Goal: Task Accomplishment & Management: Manage account settings

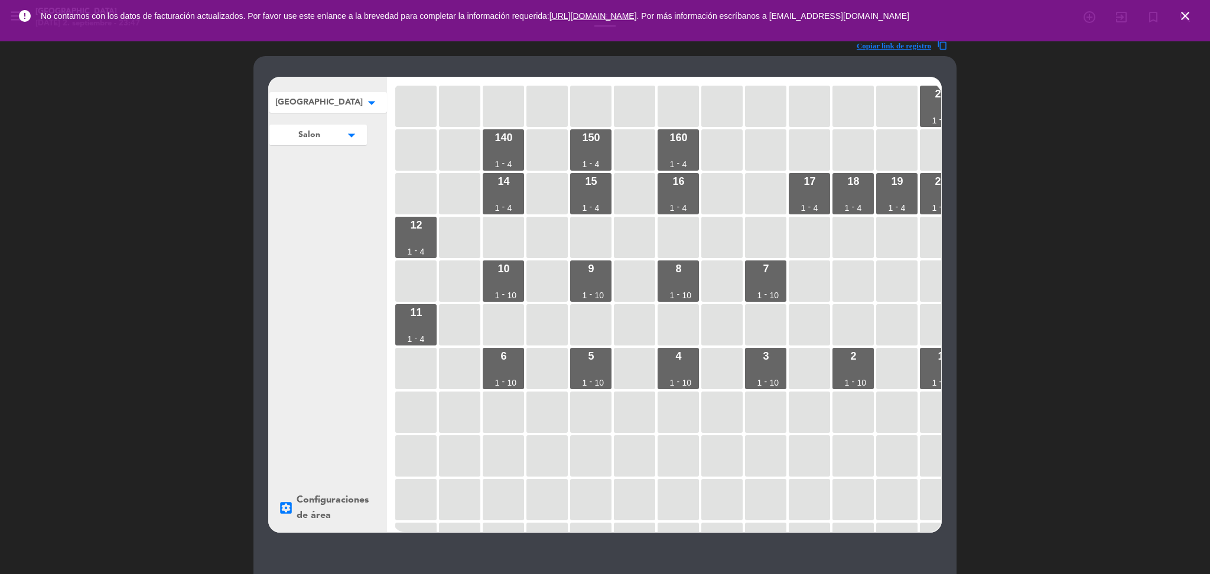
click at [1188, 12] on icon "close" at bounding box center [1185, 16] width 14 height 14
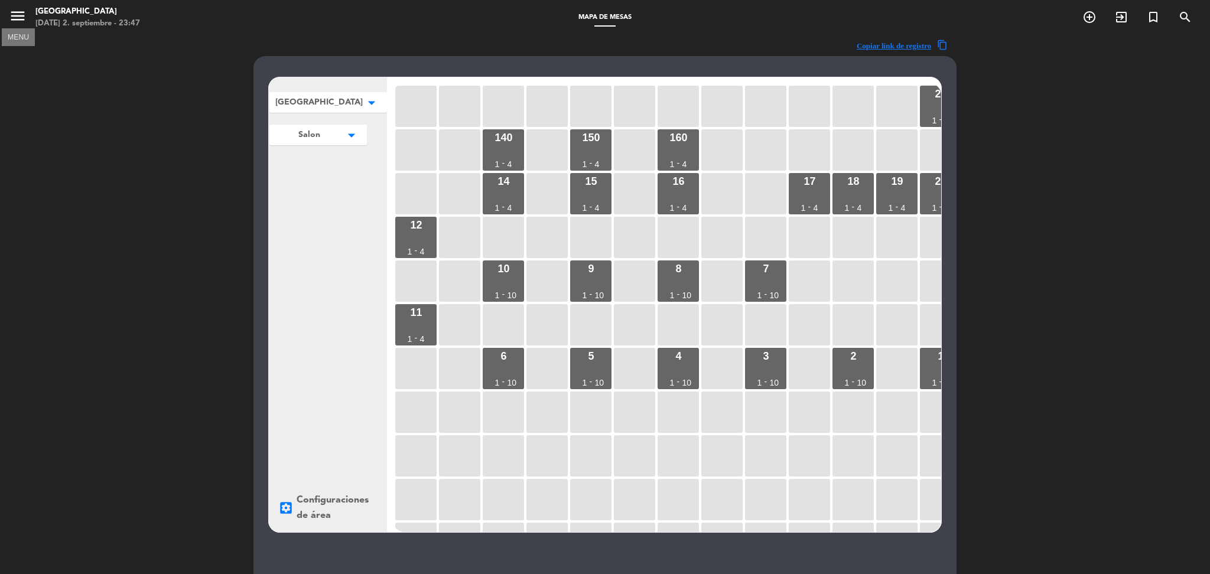
click at [22, 12] on icon "menu" at bounding box center [18, 16] width 18 height 18
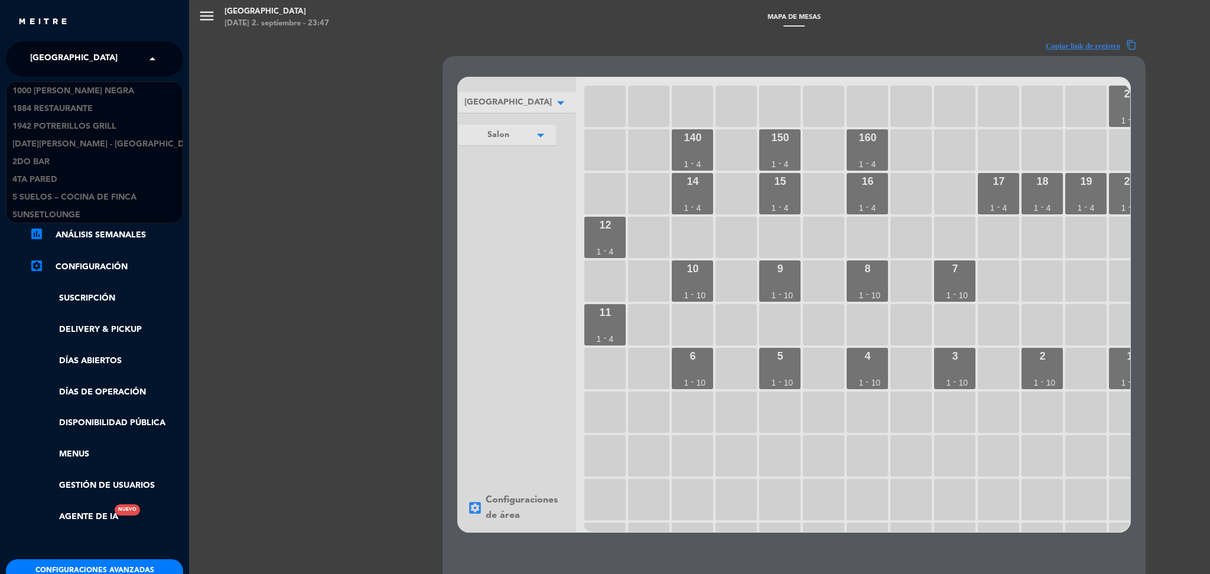
click at [115, 53] on input "text" at bounding box center [96, 60] width 144 height 26
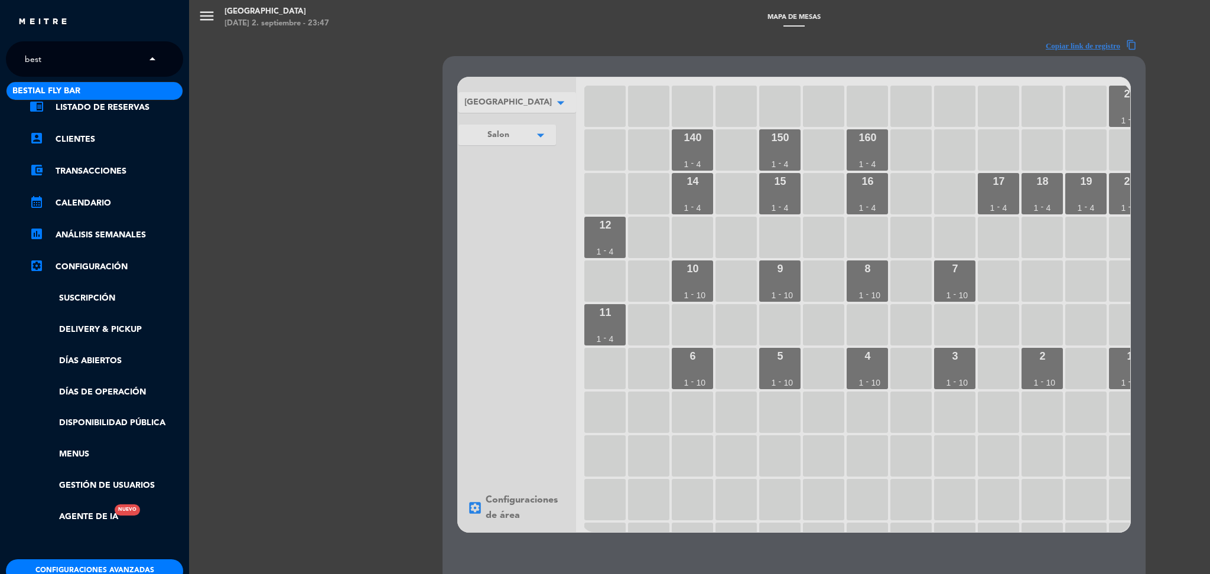
type input "besti"
click at [69, 87] on span "Bestial Fly Bar" at bounding box center [46, 92] width 68 height 14
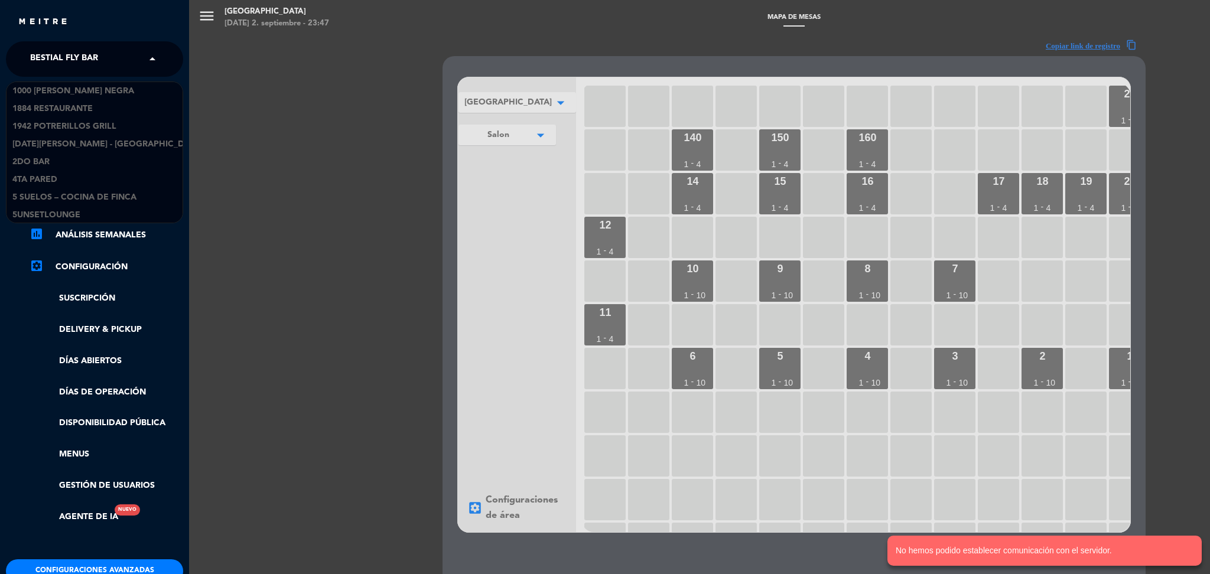
click at [119, 57] on input "text" at bounding box center [96, 60] width 144 height 26
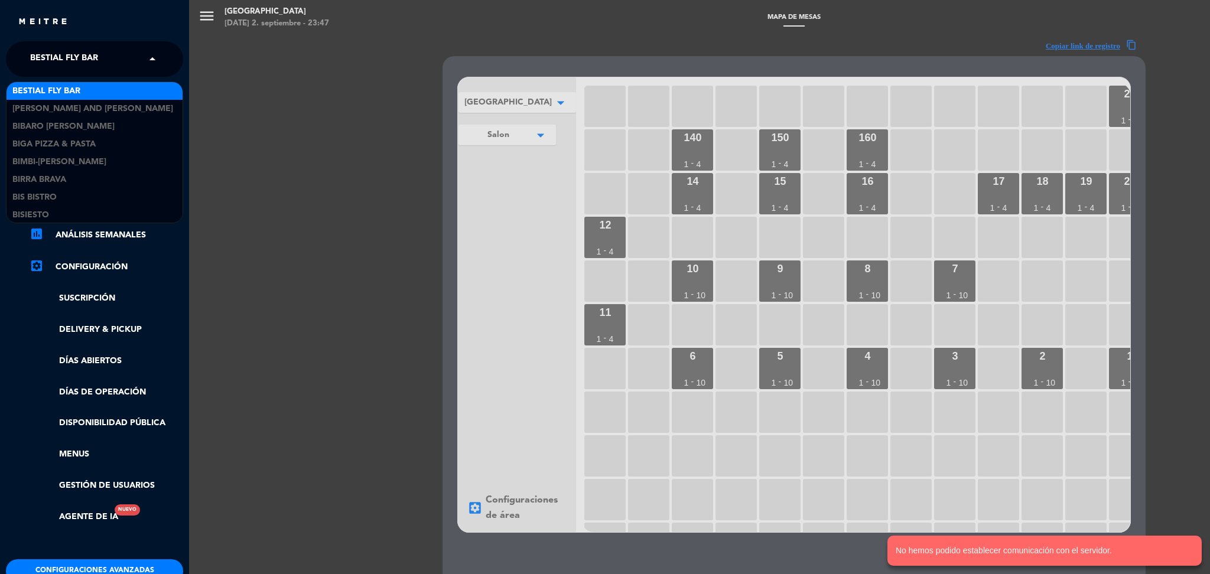
click at [306, 89] on div "menu Pampa Café [DATE] 2. septiembre - 23:47 Mapa de mesas add_circle_outline e…" at bounding box center [794, 287] width 1210 height 574
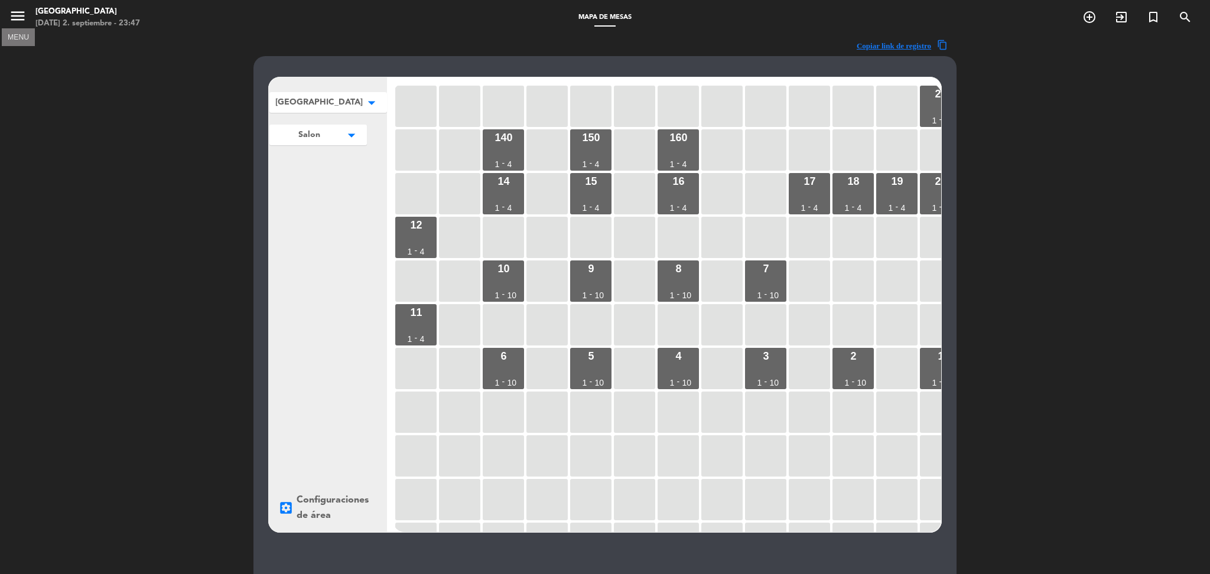
click at [11, 21] on icon "menu" at bounding box center [18, 16] width 18 height 18
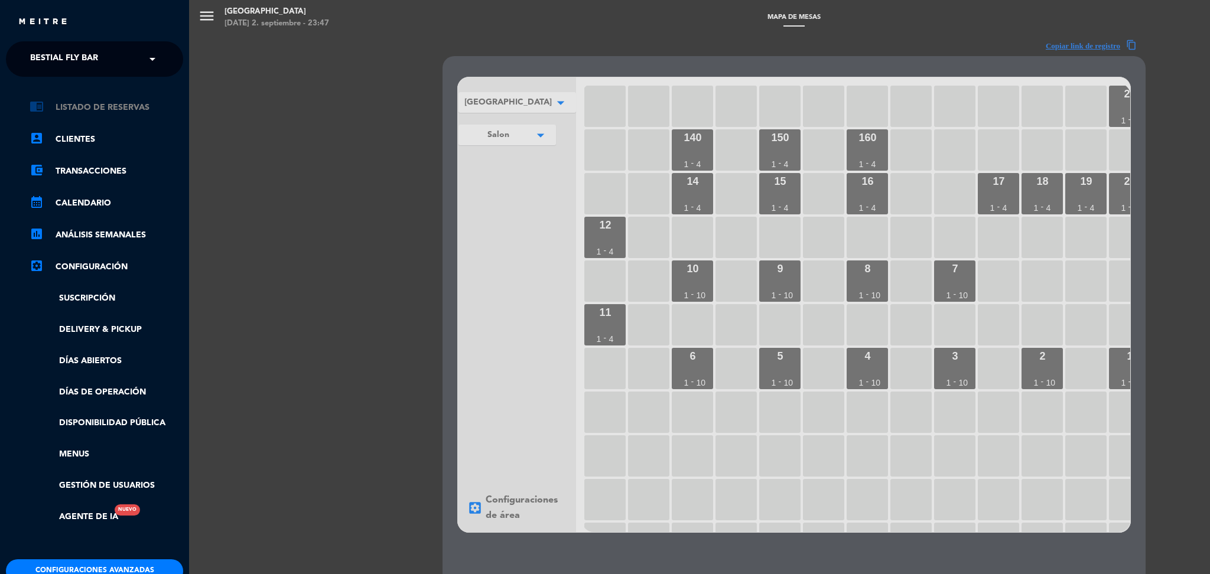
click at [96, 106] on link "chrome_reader_mode Listado de Reservas" at bounding box center [107, 107] width 154 height 14
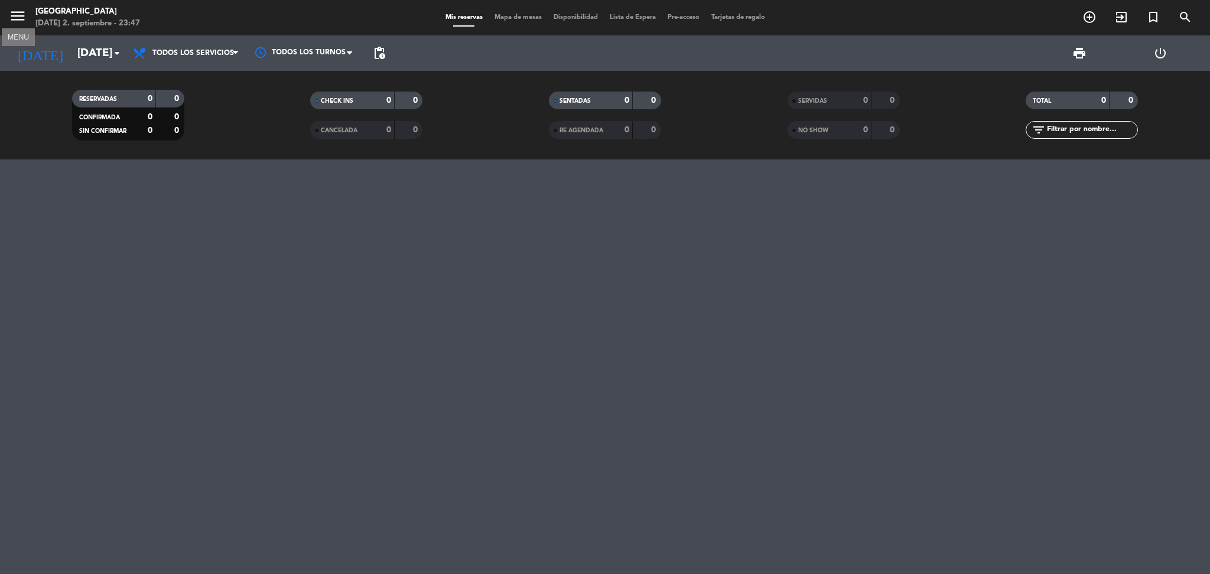
click at [14, 15] on icon "menu" at bounding box center [18, 16] width 18 height 18
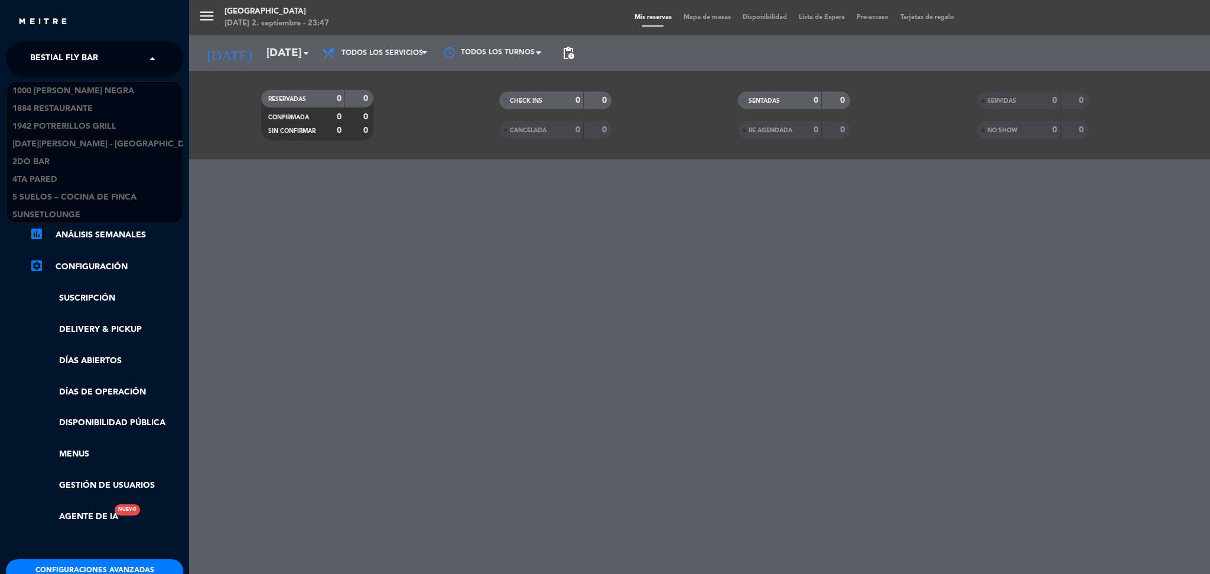
click at [88, 55] on span "Bestial Fly Bar" at bounding box center [64, 59] width 68 height 25
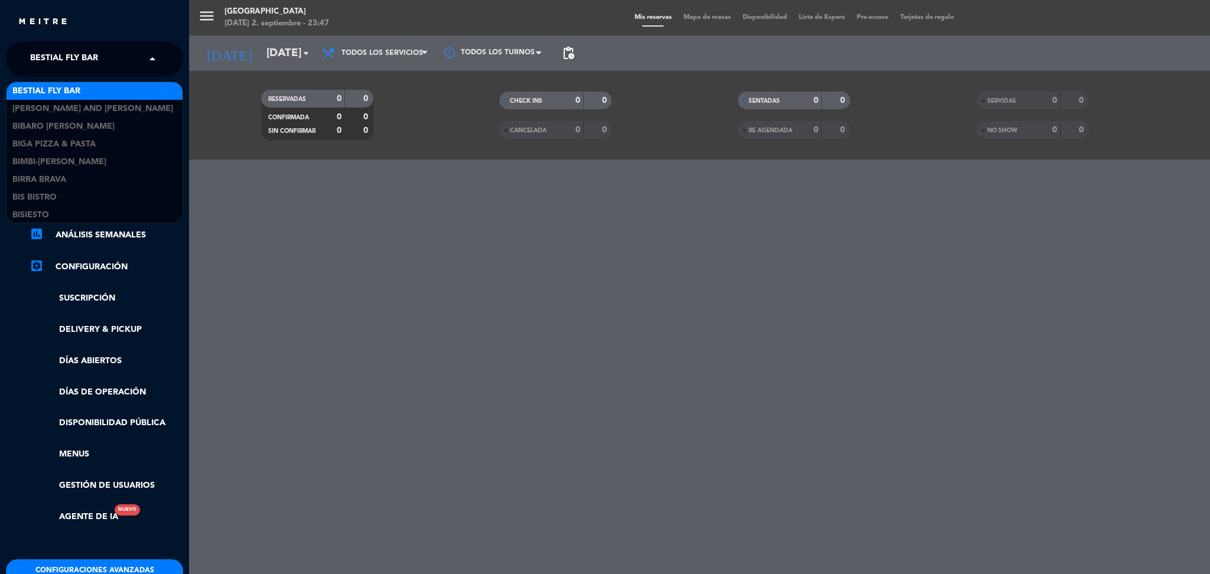
click at [64, 90] on span "Bestial Fly Bar" at bounding box center [46, 92] width 68 height 14
